Goal: Information Seeking & Learning: Learn about a topic

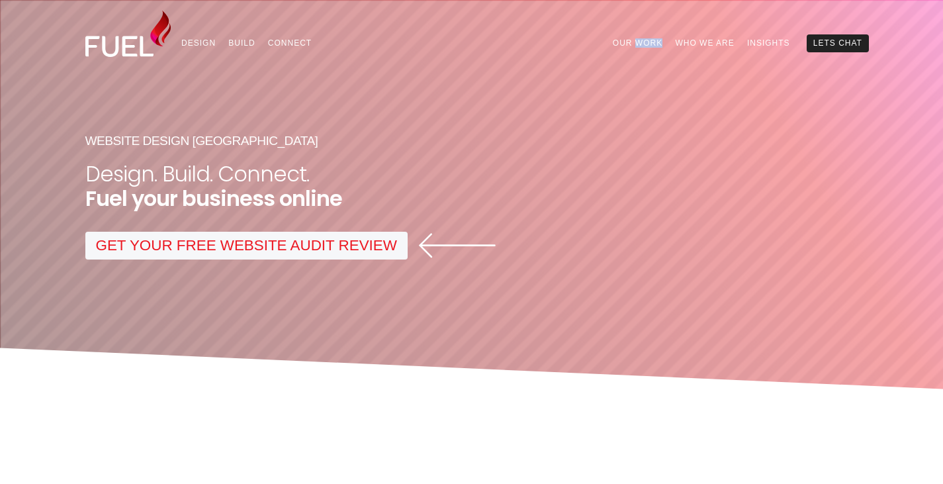
click at [645, 40] on link "Our Work" at bounding box center [637, 42] width 63 height 17
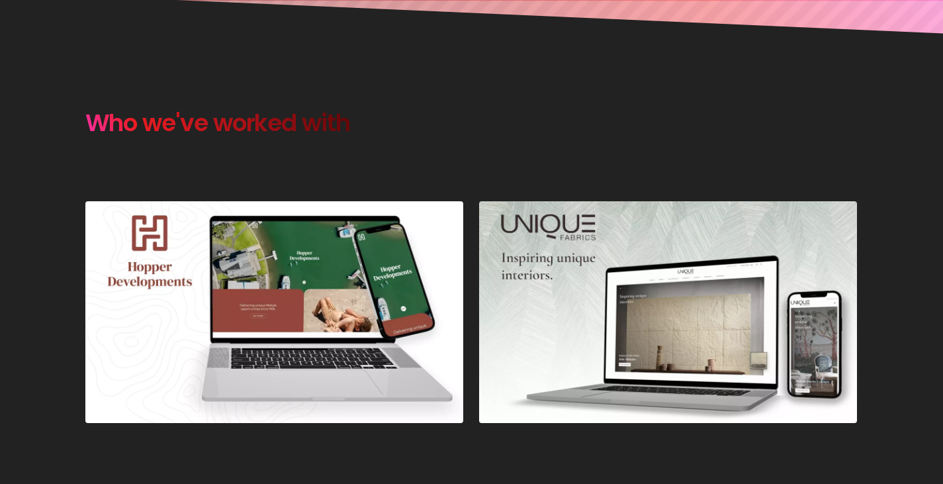
scroll to position [397, 0]
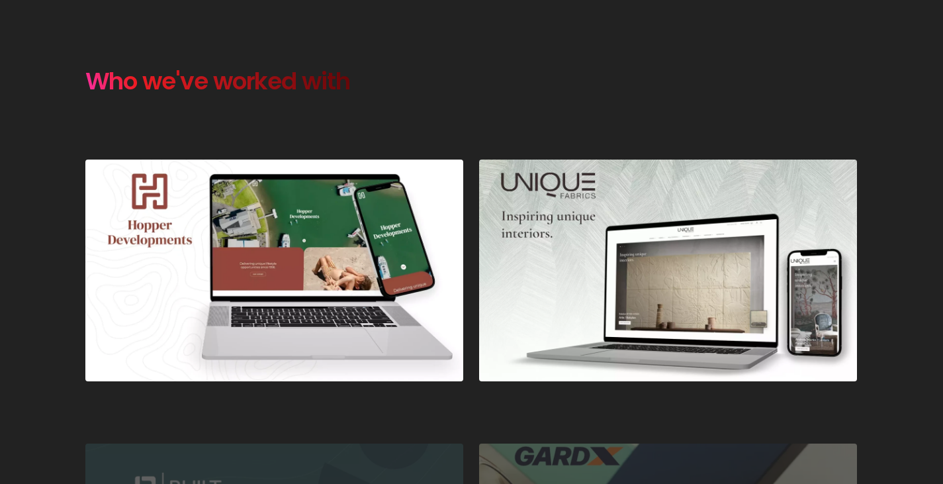
drag, startPoint x: 794, startPoint y: 279, endPoint x: 900, endPoint y: 228, distance: 118.4
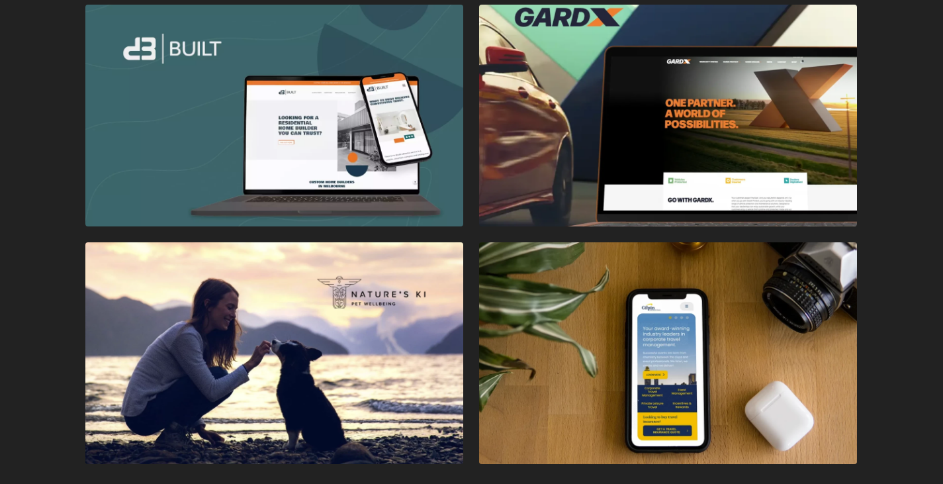
scroll to position [794, 0]
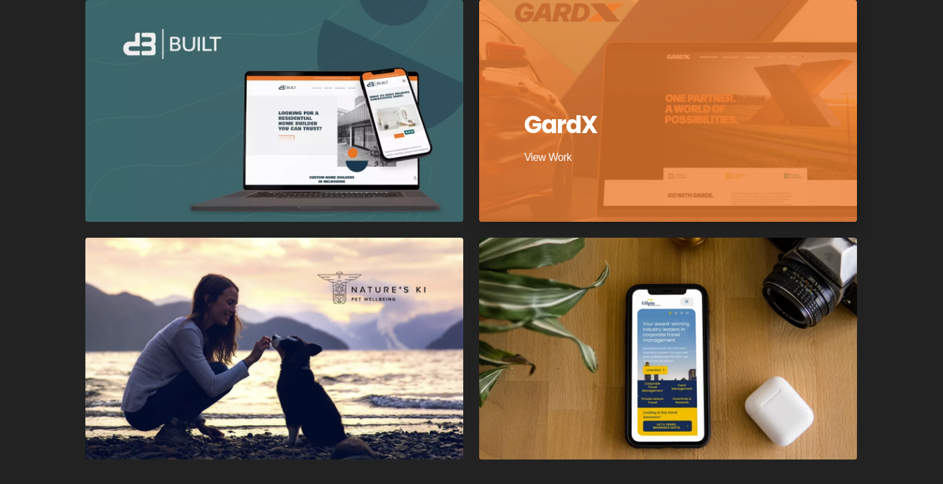
drag, startPoint x: 755, startPoint y: 144, endPoint x: 792, endPoint y: 150, distance: 38.2
click at [776, 152] on div at bounding box center [668, 111] width 382 height 224
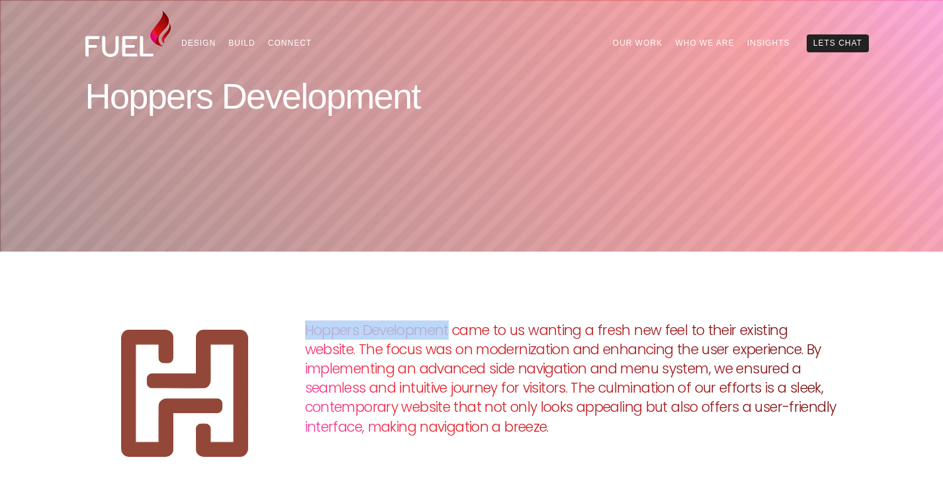
drag, startPoint x: 309, startPoint y: 321, endPoint x: 449, endPoint y: 322, distance: 139.7
click at [449, 322] on div "Hoppers Development came to us wanting a fresh new feel to their existing websi…" at bounding box center [471, 376] width 773 height 165
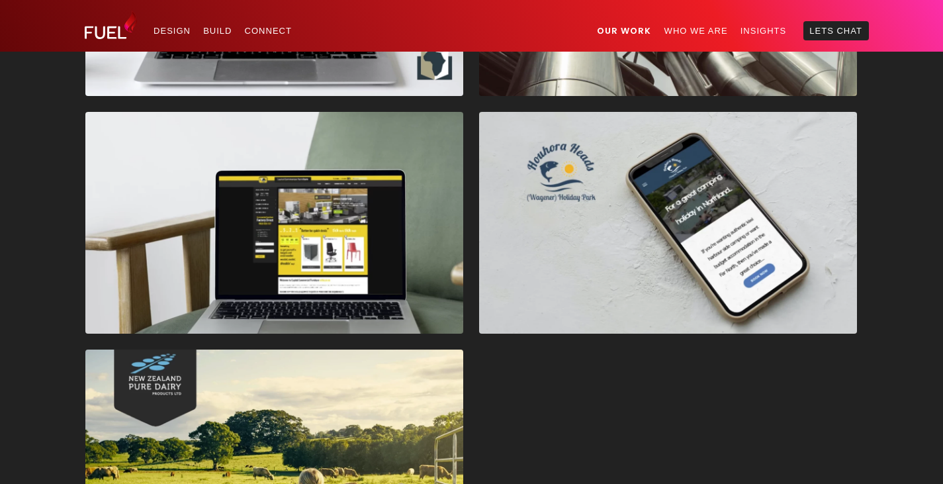
scroll to position [2736, 0]
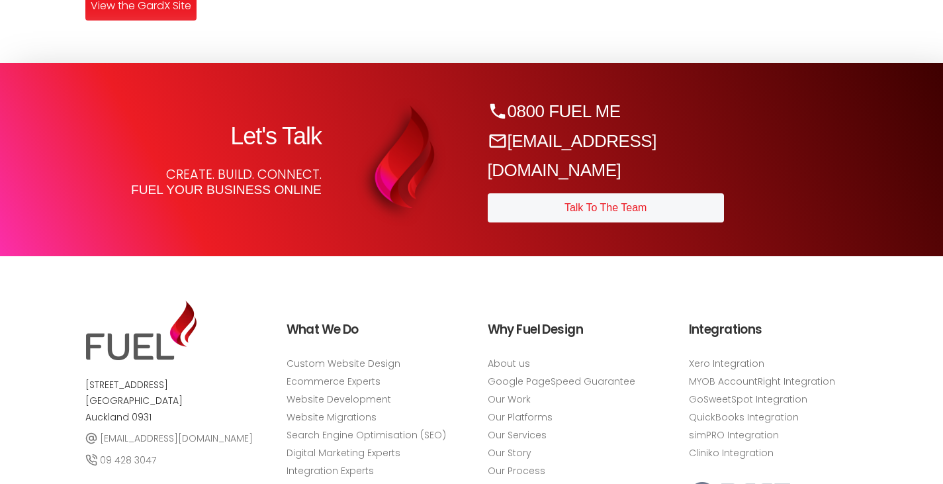
scroll to position [1842, 0]
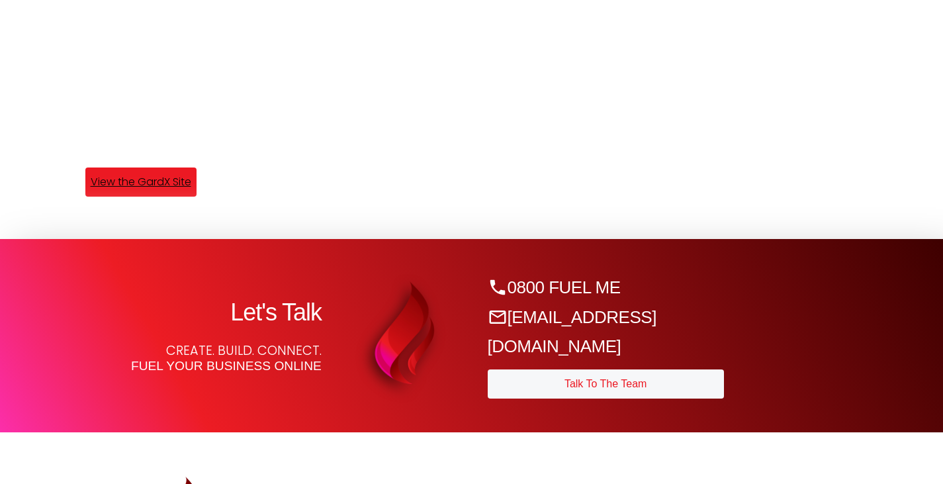
click at [191, 183] on link "View the GardX Site" at bounding box center [140, 181] width 111 height 29
